Goal: Information Seeking & Learning: Learn about a topic

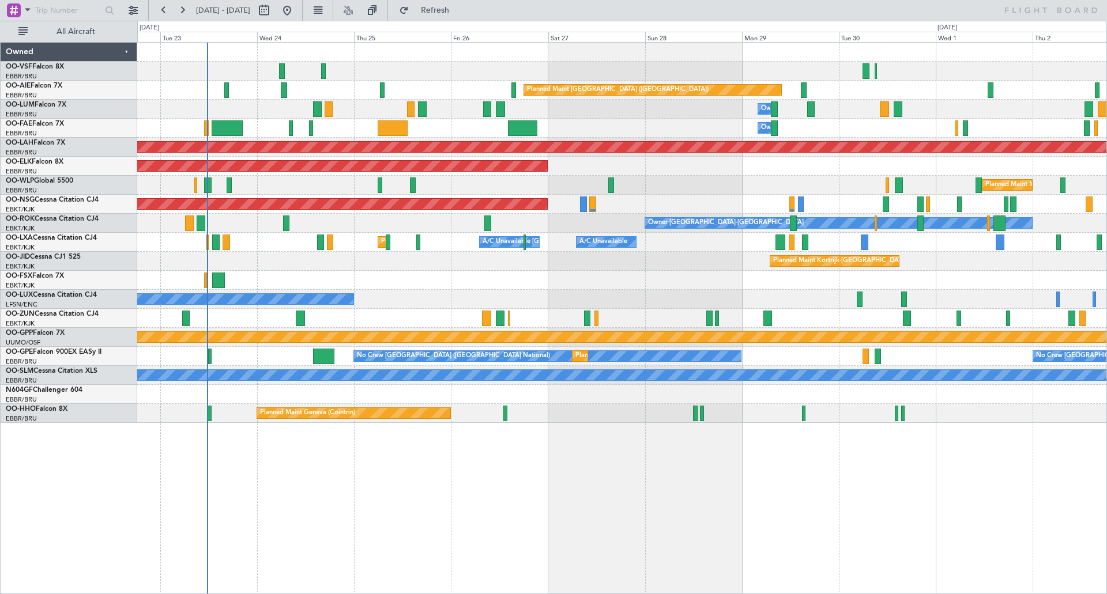
click at [389, 271] on div at bounding box center [621, 280] width 969 height 19
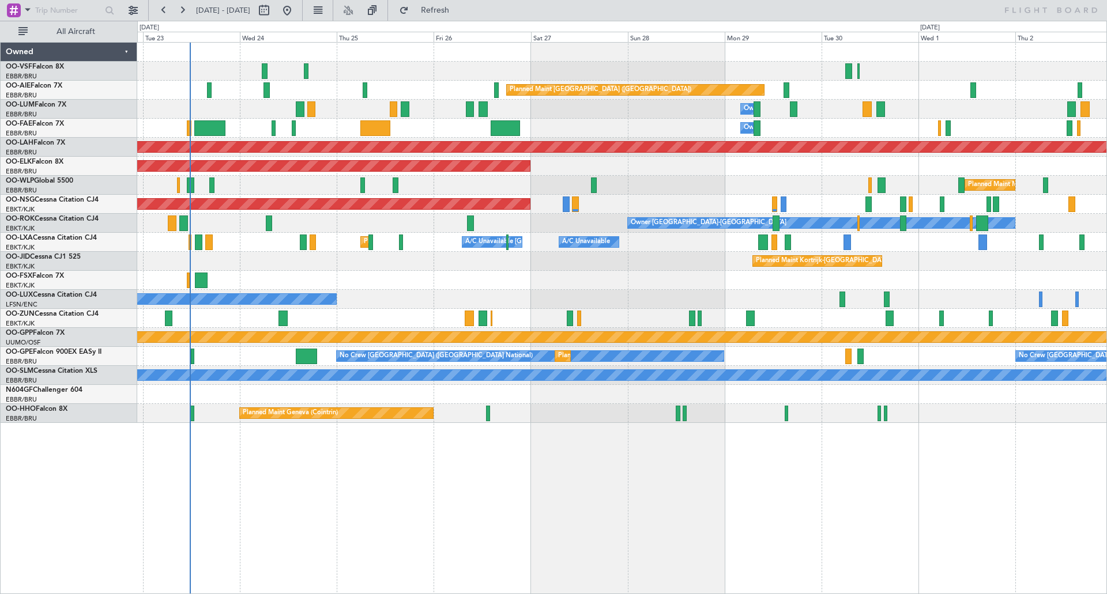
click at [518, 288] on div at bounding box center [621, 280] width 969 height 19
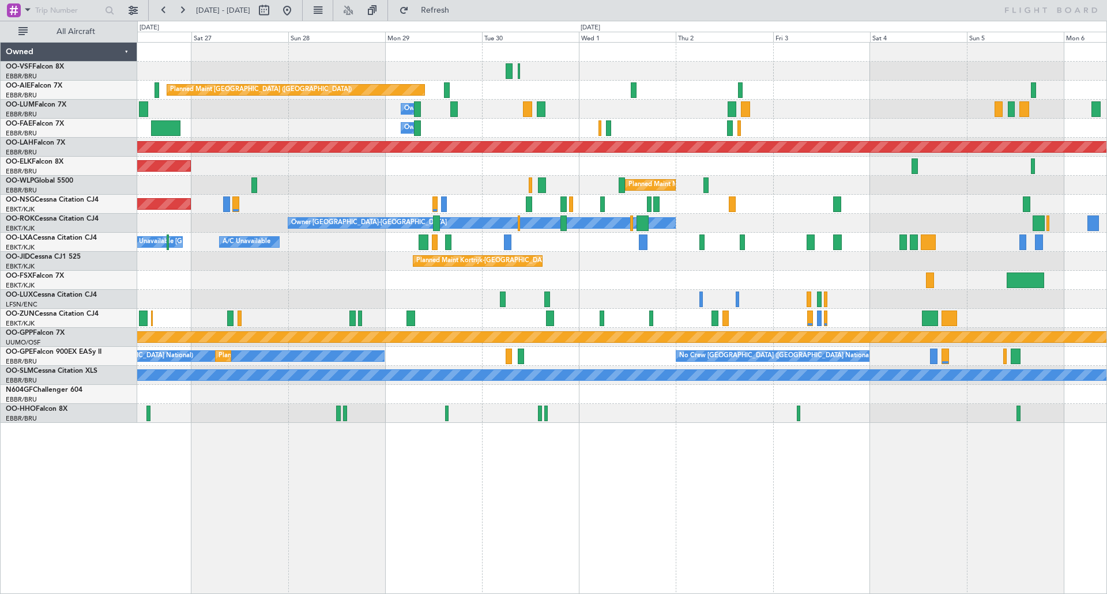
click at [281, 121] on div "Owner Melsbroek Air Base" at bounding box center [621, 128] width 969 height 19
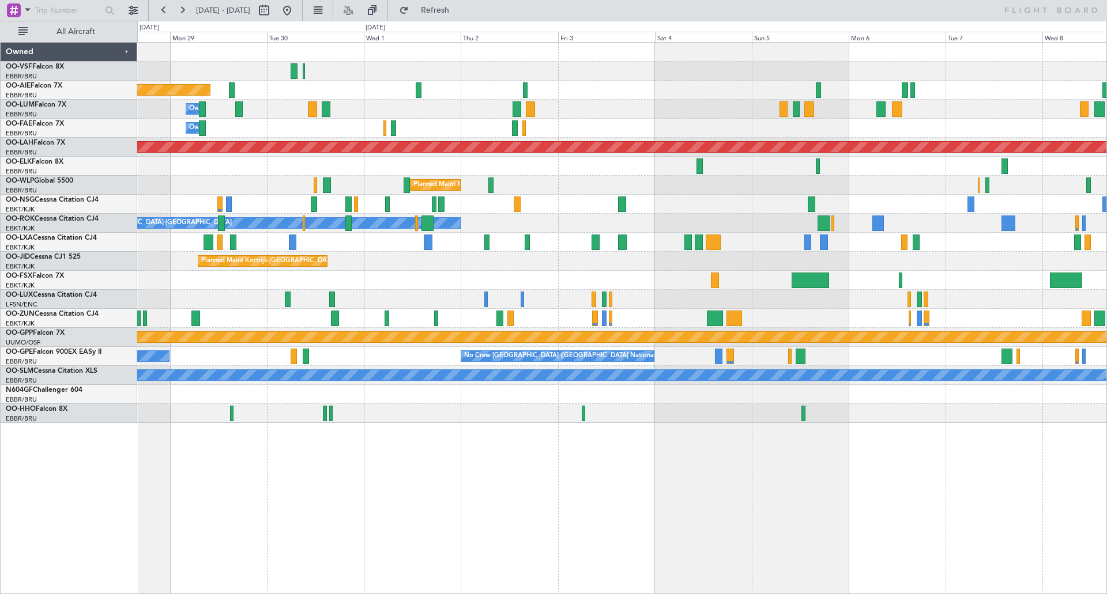
click at [819, 133] on div "Owner Melsbroek Air Base" at bounding box center [621, 128] width 969 height 19
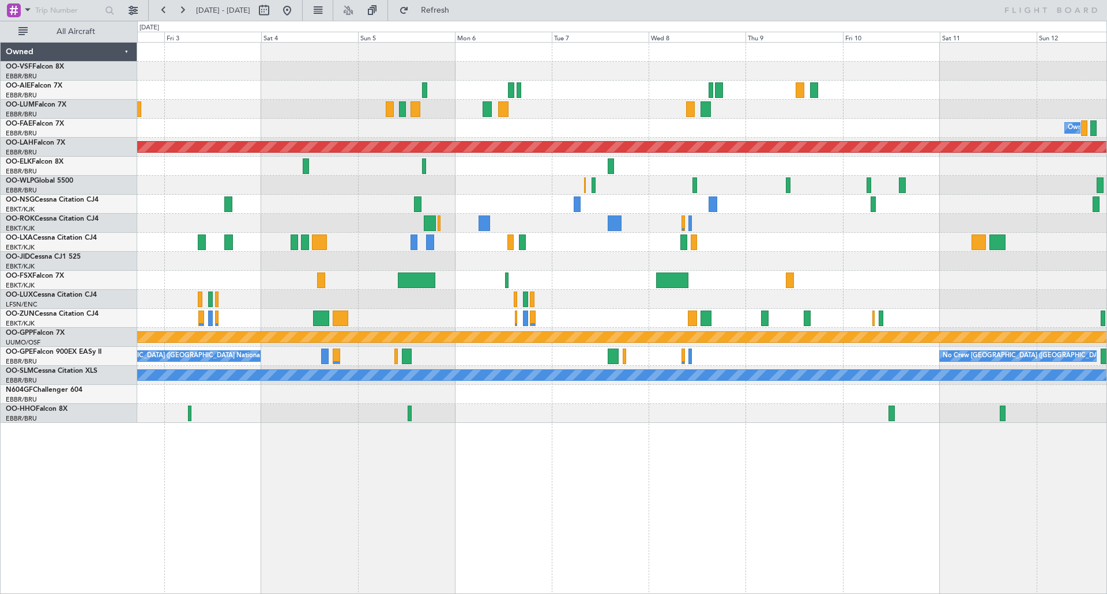
click at [274, 85] on div at bounding box center [621, 90] width 969 height 19
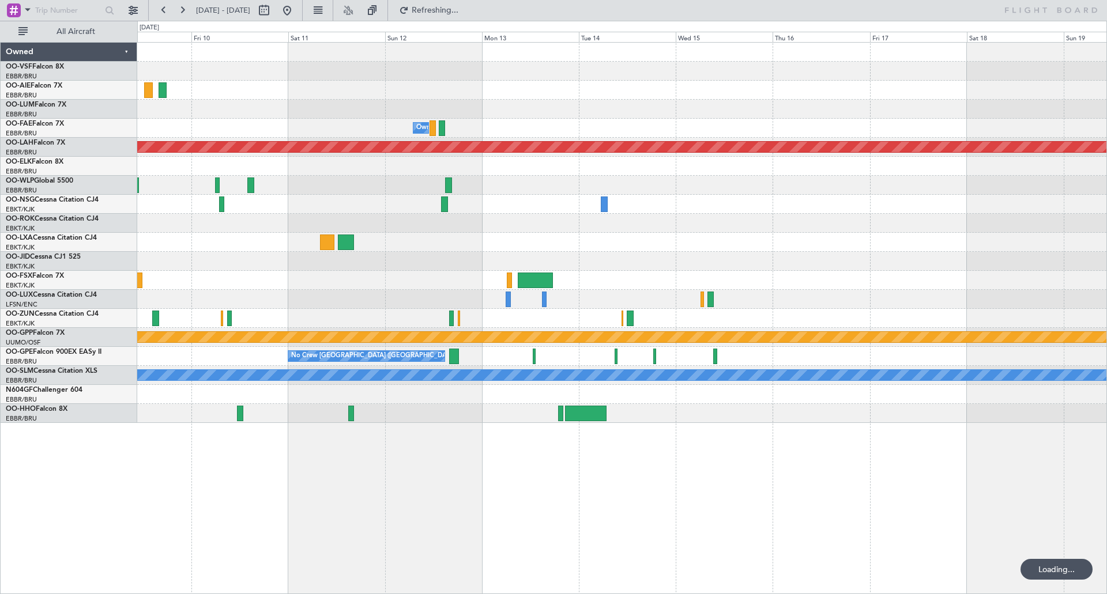
click at [267, 95] on div "Owner Melsbroek Air Base Planned [GEOGRAPHIC_DATA][PERSON_NAME]-[GEOGRAPHIC_DAT…" at bounding box center [621, 233] width 969 height 380
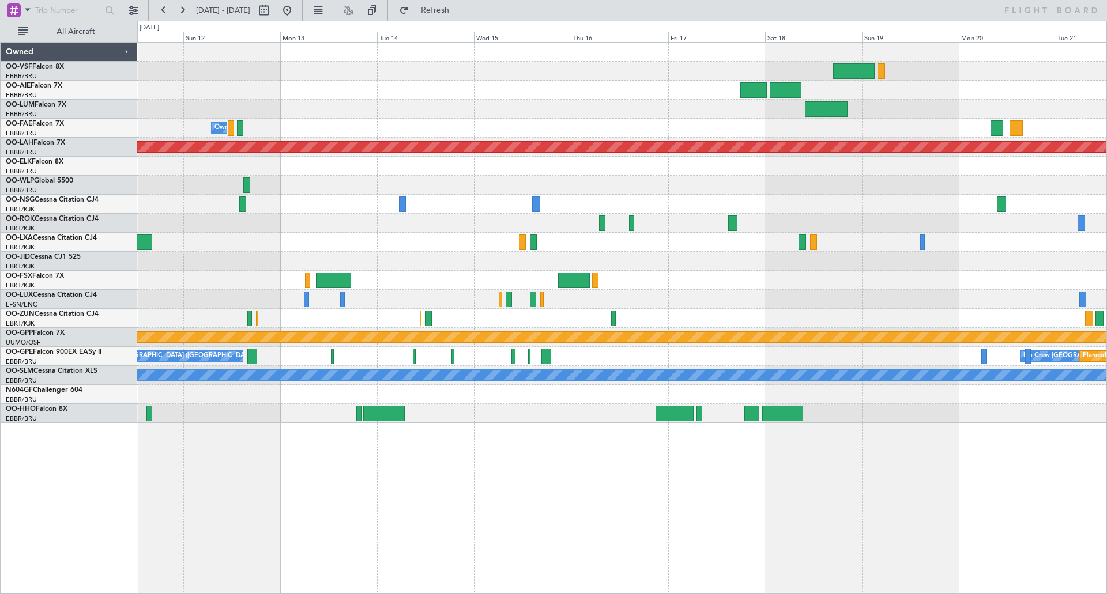
click at [315, 92] on div "Owner Melsbroek Air Base Planned [GEOGRAPHIC_DATA][PERSON_NAME]-[GEOGRAPHIC_DAT…" at bounding box center [621, 233] width 969 height 380
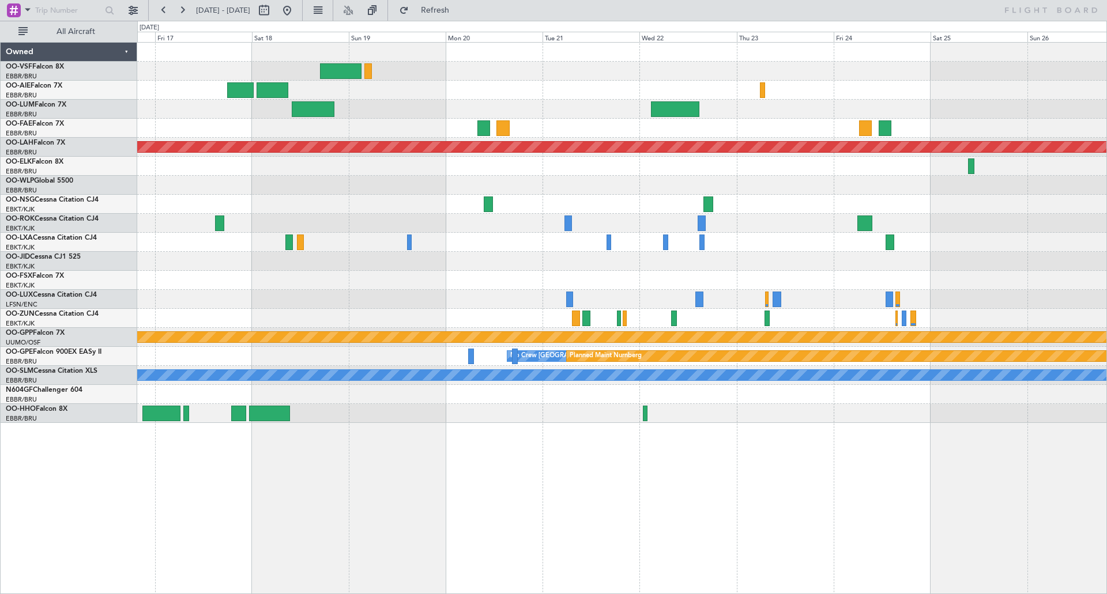
click at [405, 77] on div at bounding box center [621, 71] width 969 height 19
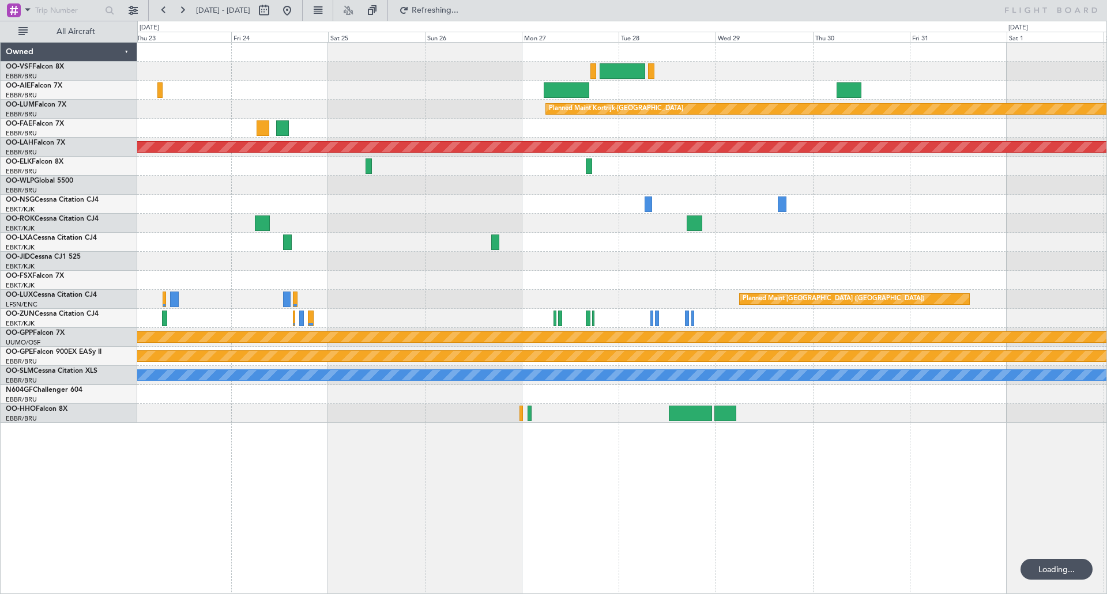
click at [372, 104] on div "Planned Maint Kortrijk-[GEOGRAPHIC_DATA]" at bounding box center [621, 109] width 969 height 19
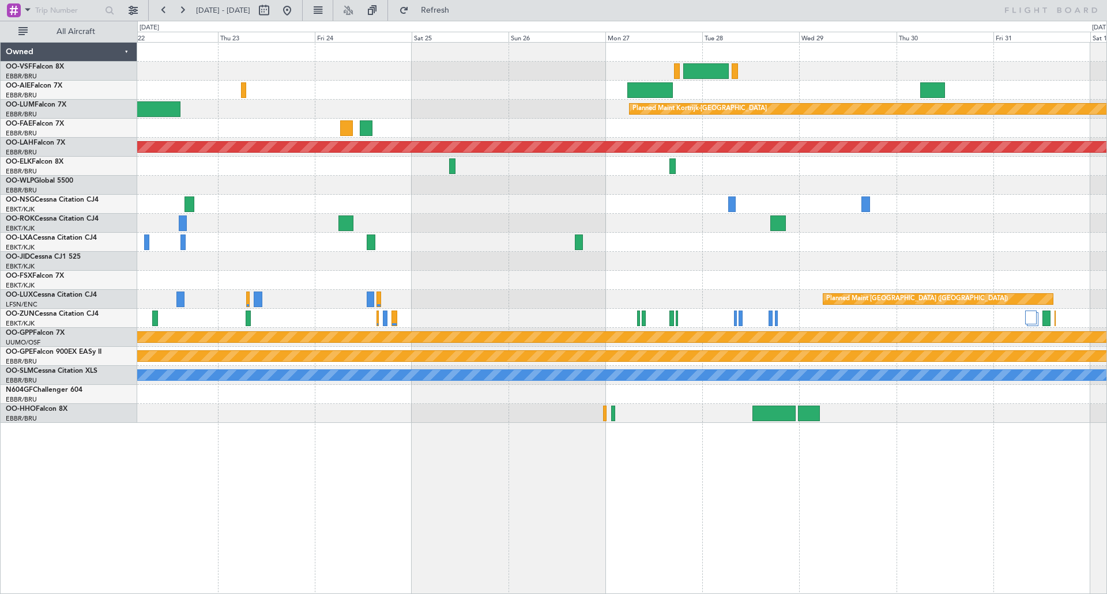
click at [641, 220] on div "Planned Maint Kortrijk-[GEOGRAPHIC_DATA] Planned [GEOGRAPHIC_DATA][PERSON_NAME]…" at bounding box center [621, 233] width 969 height 380
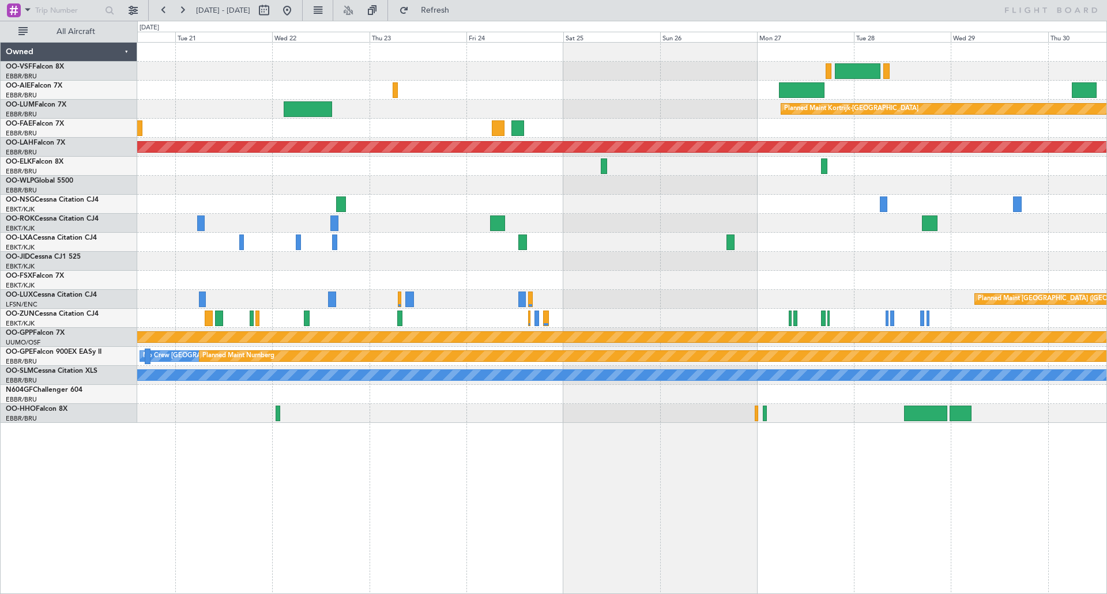
click at [876, 225] on div "Planned Maint Kortrijk-[GEOGRAPHIC_DATA] Planned [GEOGRAPHIC_DATA][PERSON_NAME]…" at bounding box center [621, 233] width 969 height 380
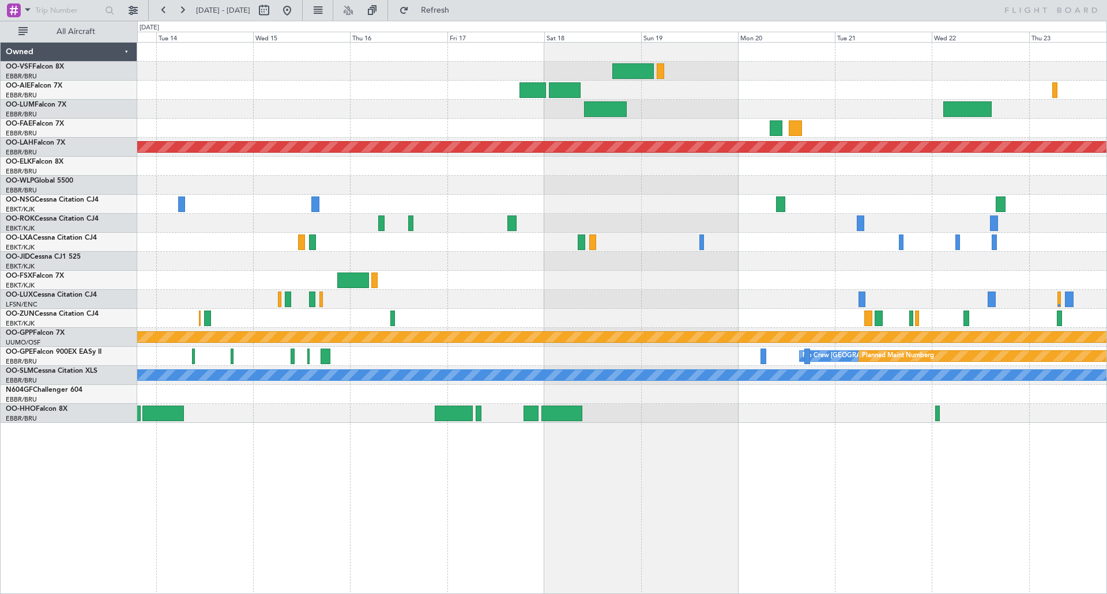
click at [918, 231] on div "Owner Melsbroek Air Base Planned [GEOGRAPHIC_DATA][PERSON_NAME]-[GEOGRAPHIC_DAT…" at bounding box center [621, 233] width 969 height 380
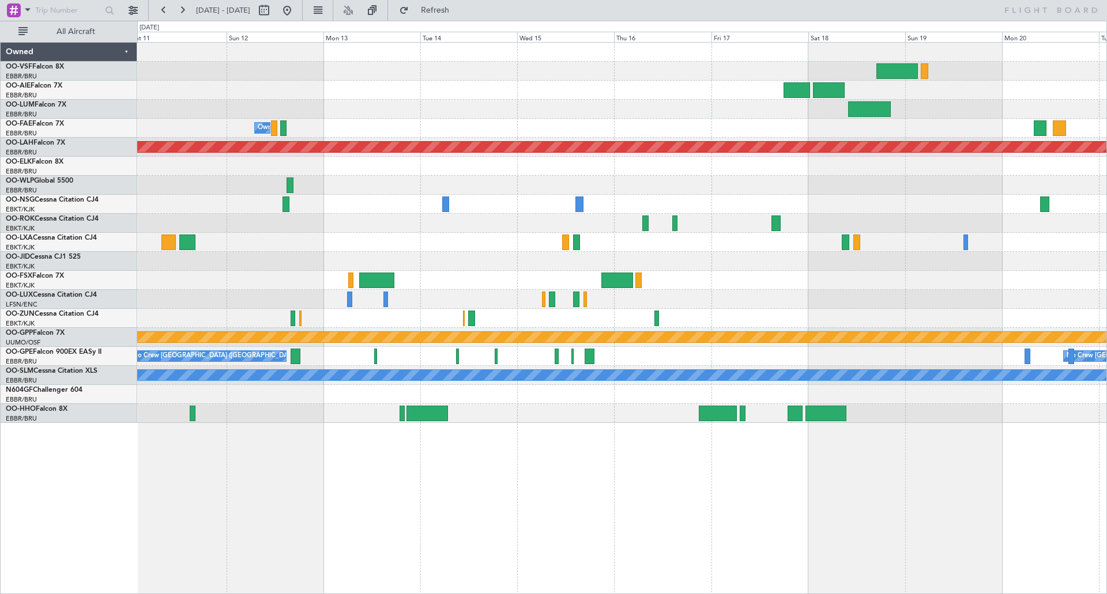
click at [819, 212] on div at bounding box center [621, 204] width 969 height 19
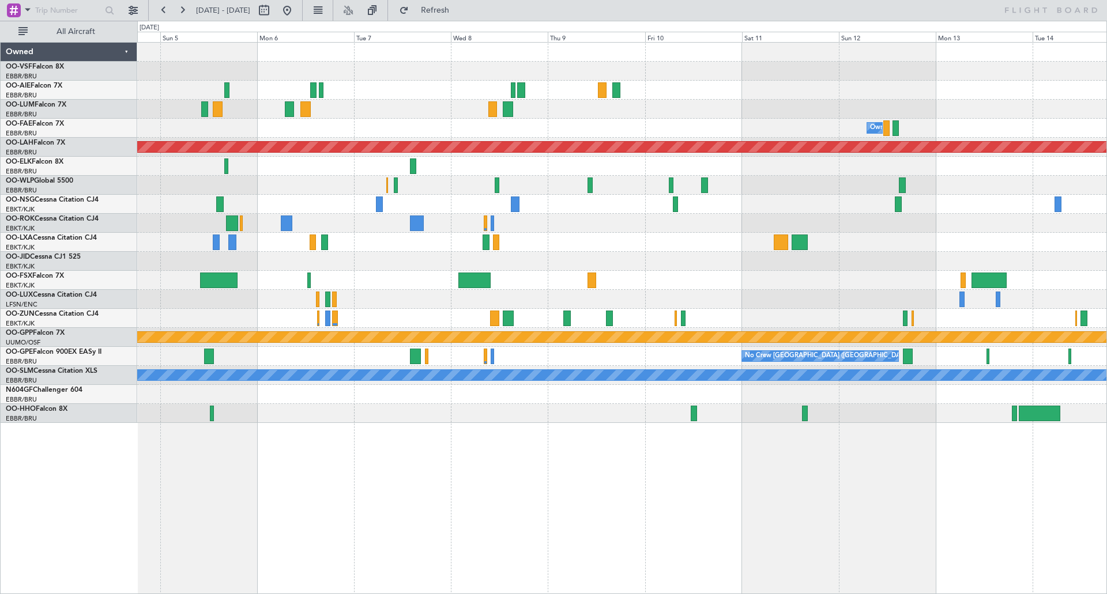
click at [865, 216] on div "Owner Melsbroek Air Base Planned [GEOGRAPHIC_DATA][PERSON_NAME]-[GEOGRAPHIC_DAT…" at bounding box center [621, 233] width 969 height 380
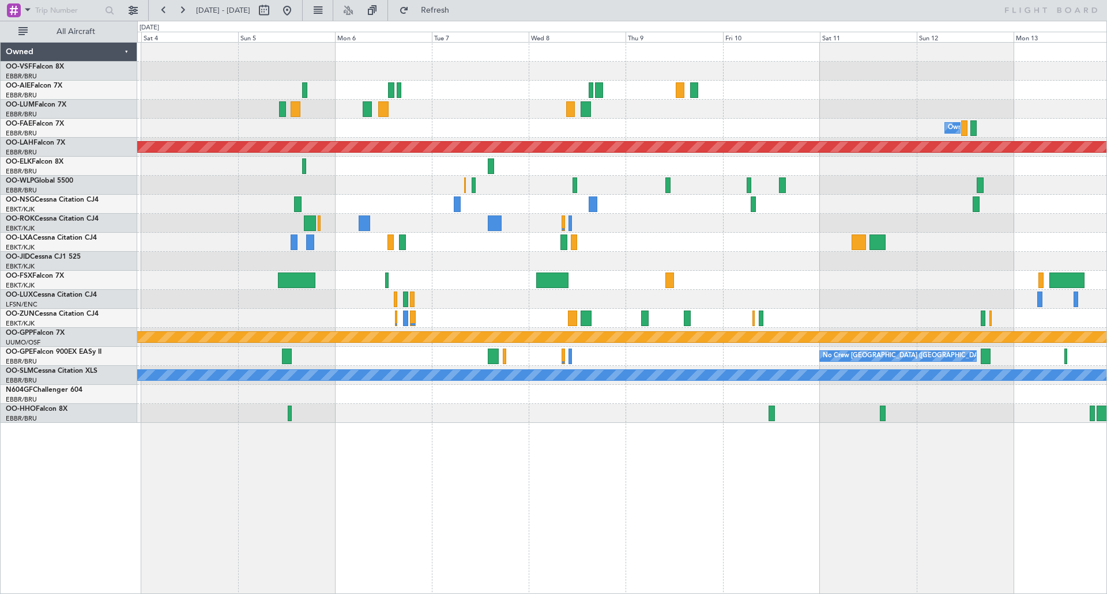
click at [851, 226] on div "Owner Melsbroek Air Base Planned [GEOGRAPHIC_DATA][PERSON_NAME]-[GEOGRAPHIC_DAT…" at bounding box center [621, 233] width 969 height 380
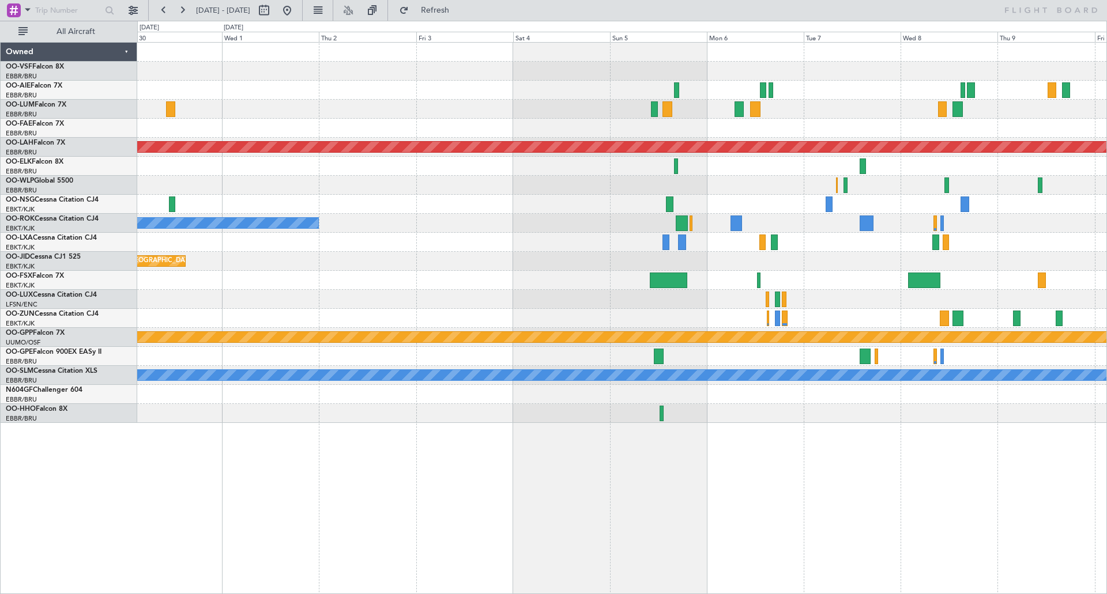
click at [800, 220] on div "Owner Melsbroek Air Base Planned [GEOGRAPHIC_DATA][PERSON_NAME]-[GEOGRAPHIC_DAT…" at bounding box center [621, 233] width 969 height 380
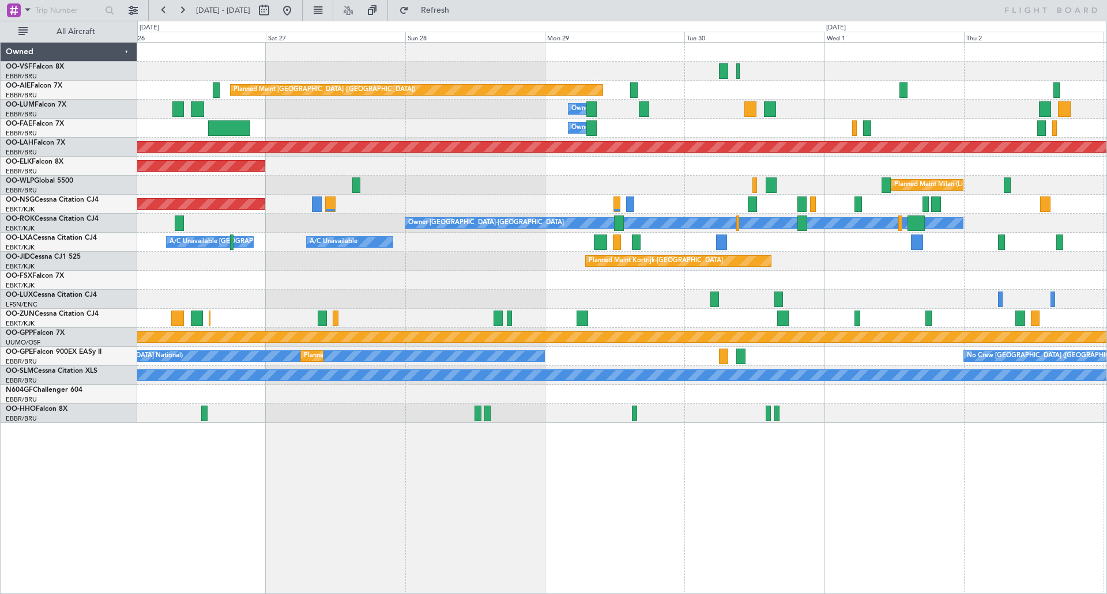
click at [744, 274] on div "Planned Maint [GEOGRAPHIC_DATA] ([GEOGRAPHIC_DATA]) Owner [GEOGRAPHIC_DATA] Own…" at bounding box center [621, 233] width 969 height 380
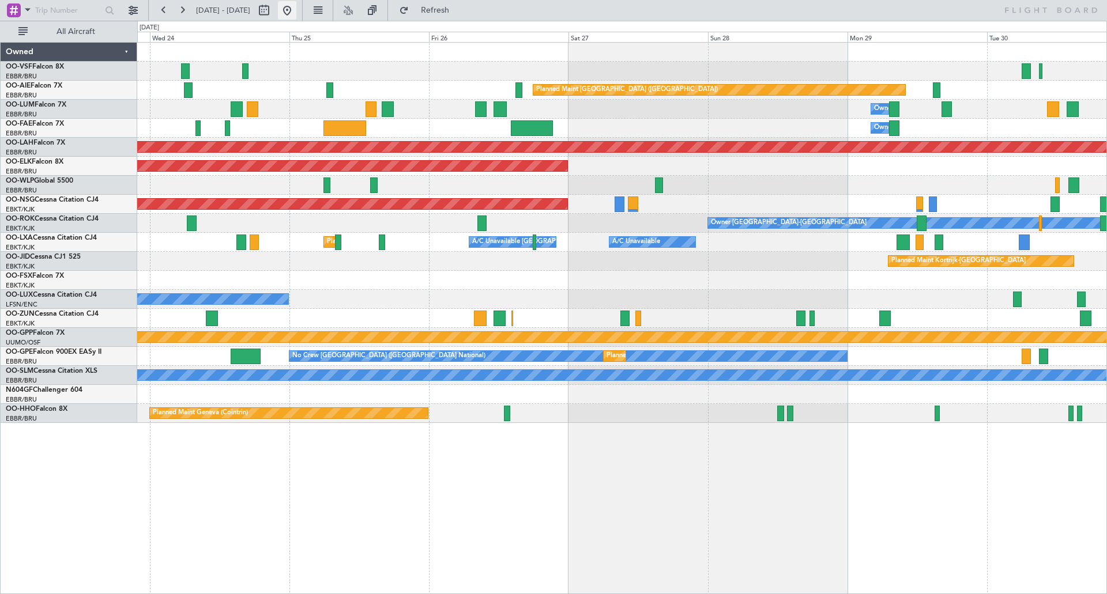
click at [296, 10] on button at bounding box center [287, 10] width 18 height 18
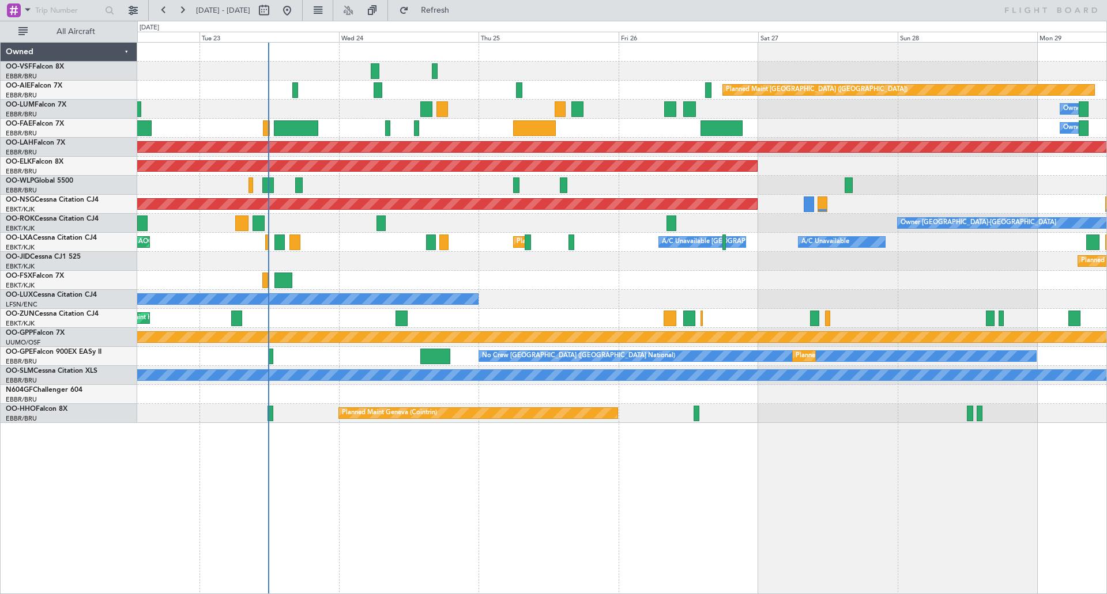
click at [555, 491] on div "Planned Maint [GEOGRAPHIC_DATA] ([GEOGRAPHIC_DATA]) Owner [GEOGRAPHIC_DATA] Own…" at bounding box center [622, 318] width 970 height 552
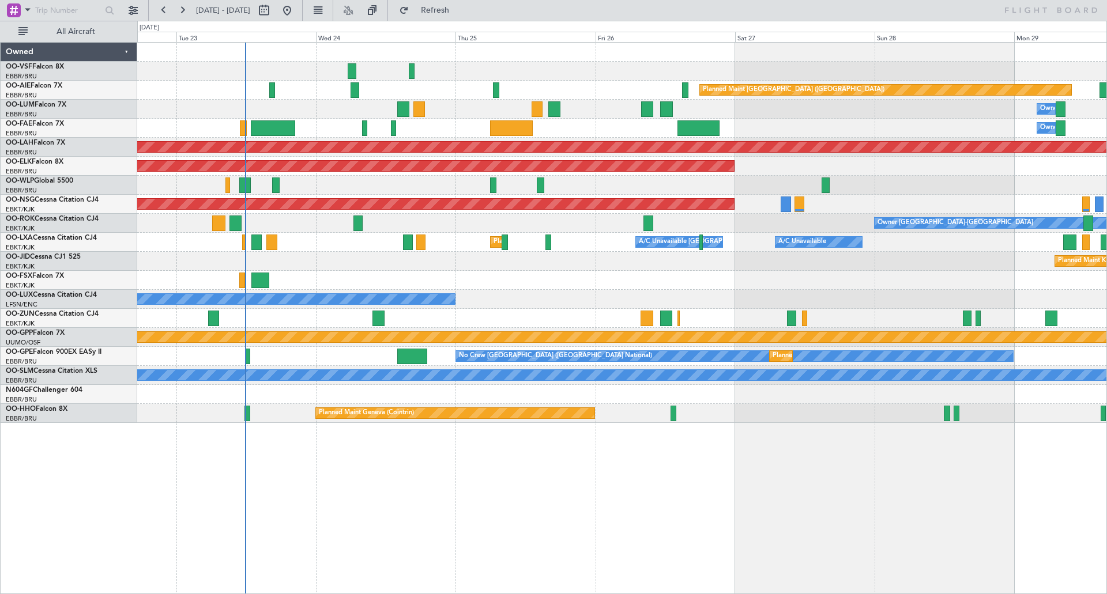
click at [601, 501] on div "Planned Maint [GEOGRAPHIC_DATA] ([GEOGRAPHIC_DATA]) Owner [GEOGRAPHIC_DATA] Own…" at bounding box center [622, 318] width 970 height 552
